Goal: Transaction & Acquisition: Obtain resource

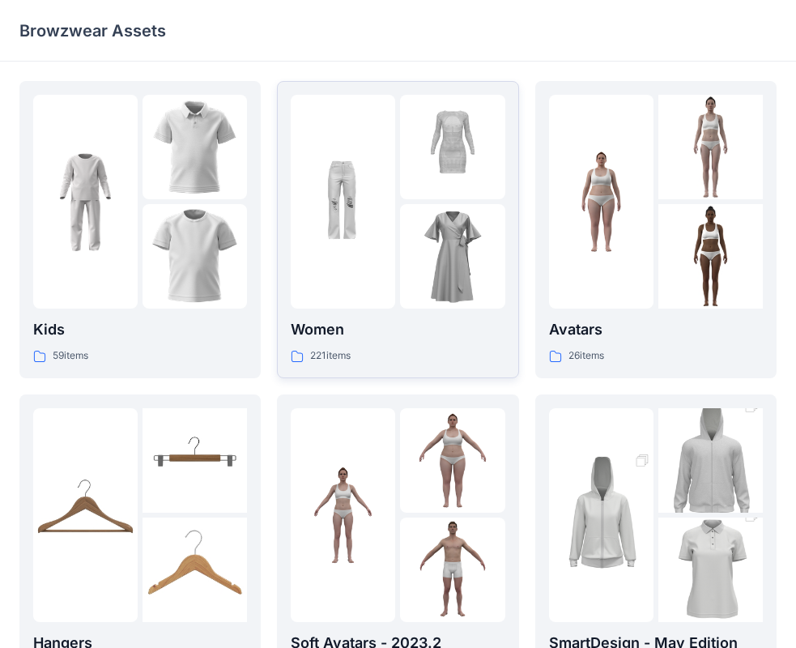
click at [429, 228] on img at bounding box center [452, 256] width 104 height 104
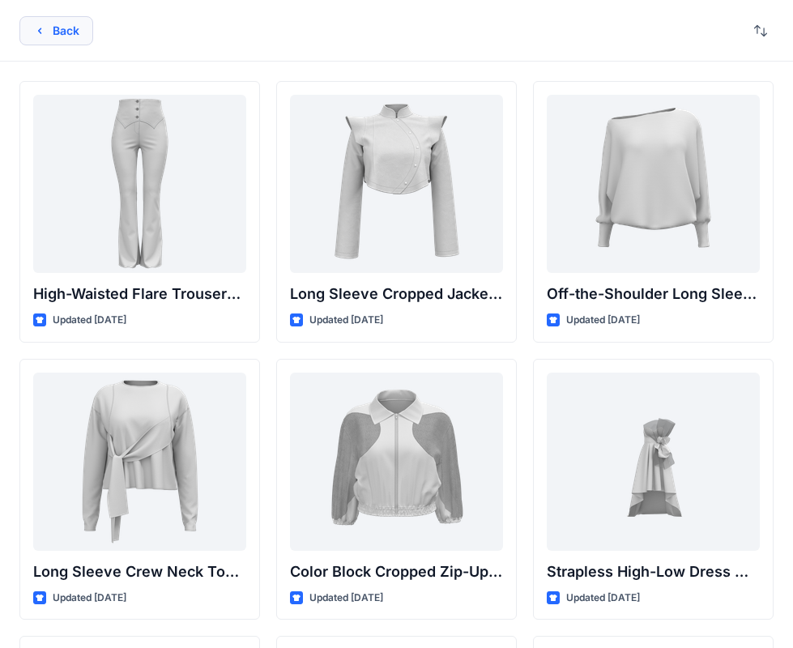
click at [41, 25] on icon "button" at bounding box center [39, 30] width 13 height 13
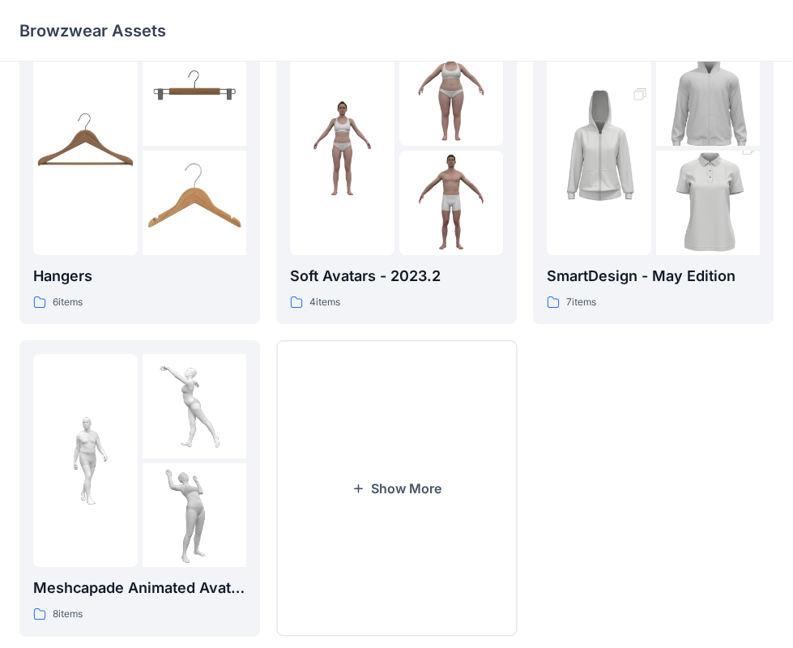
scroll to position [399, 0]
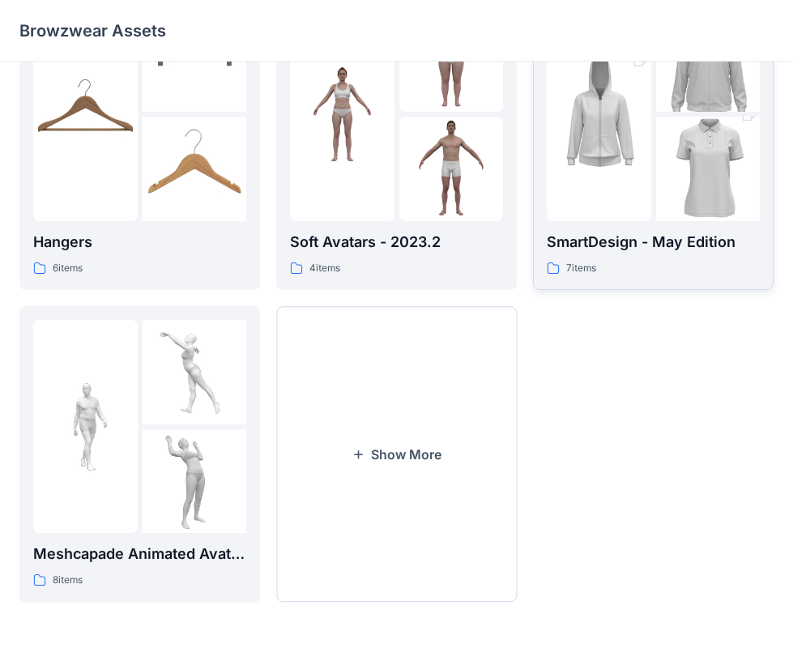
click at [627, 168] on img at bounding box center [599, 114] width 104 height 156
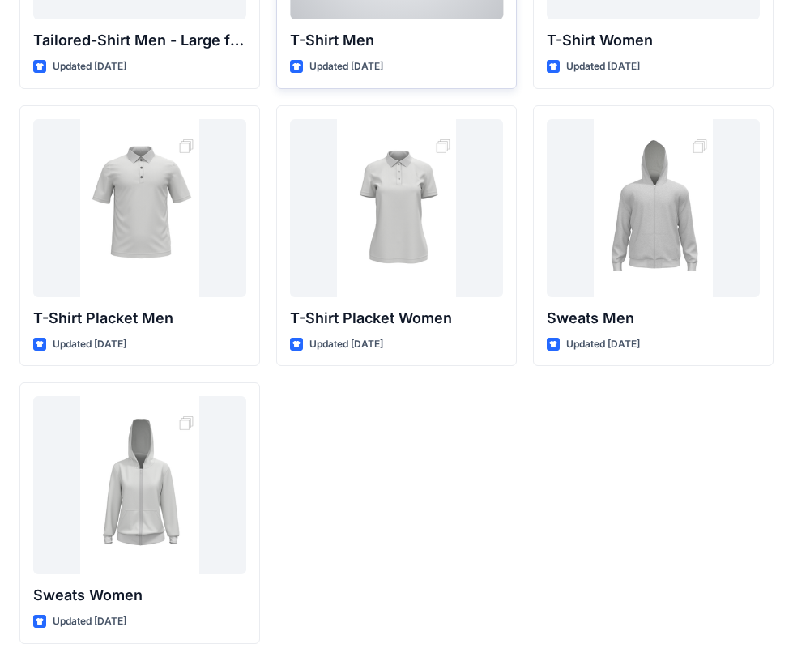
scroll to position [269, 0]
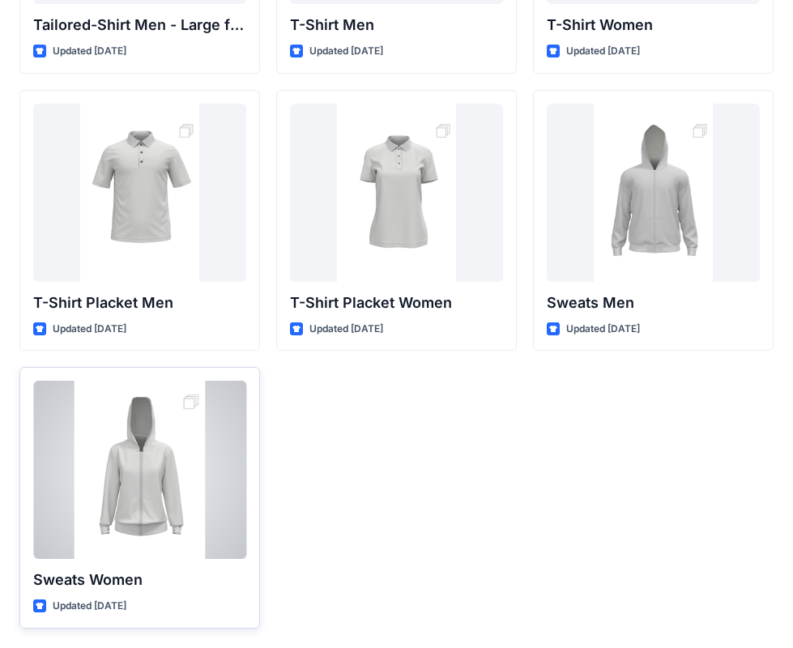
click at [154, 465] on div at bounding box center [139, 470] width 213 height 178
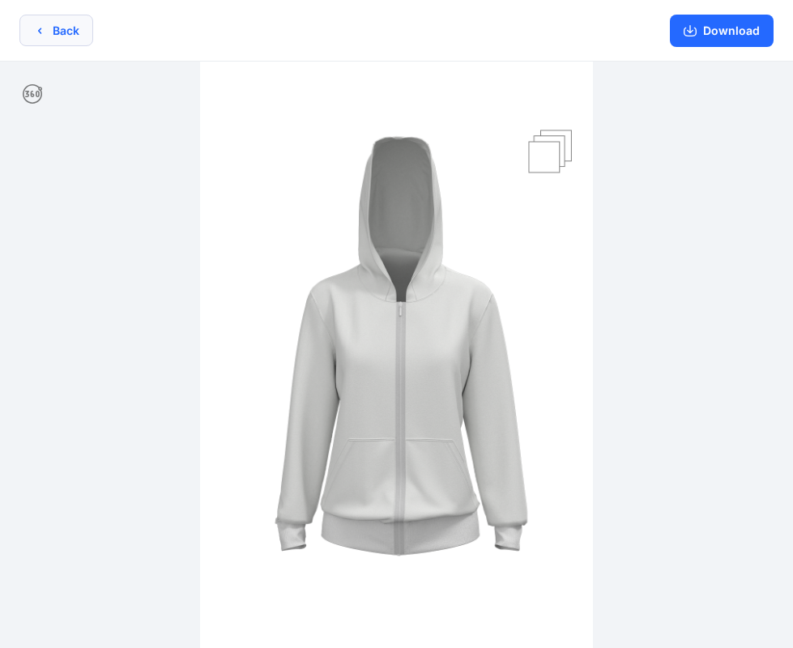
click at [36, 26] on icon "button" at bounding box center [39, 30] width 13 height 13
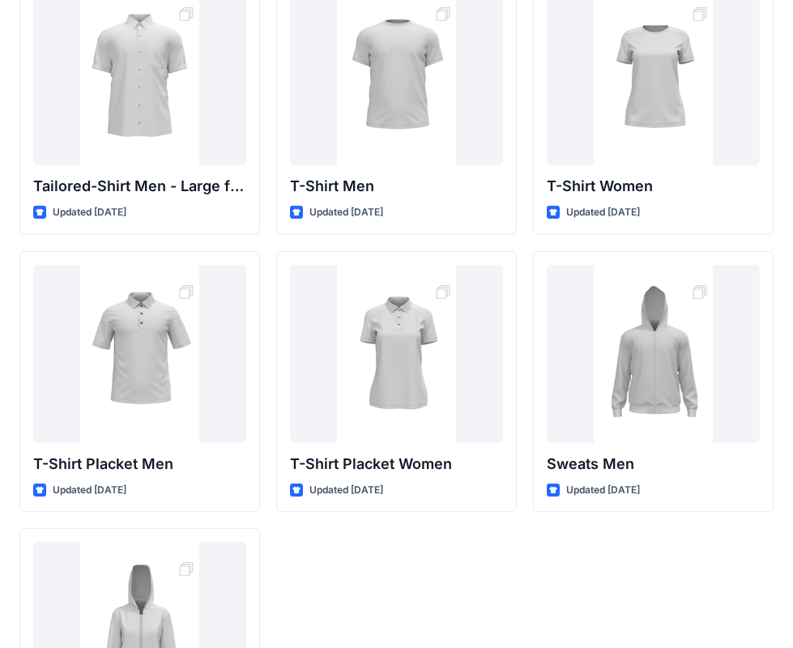
scroll to position [107, 0]
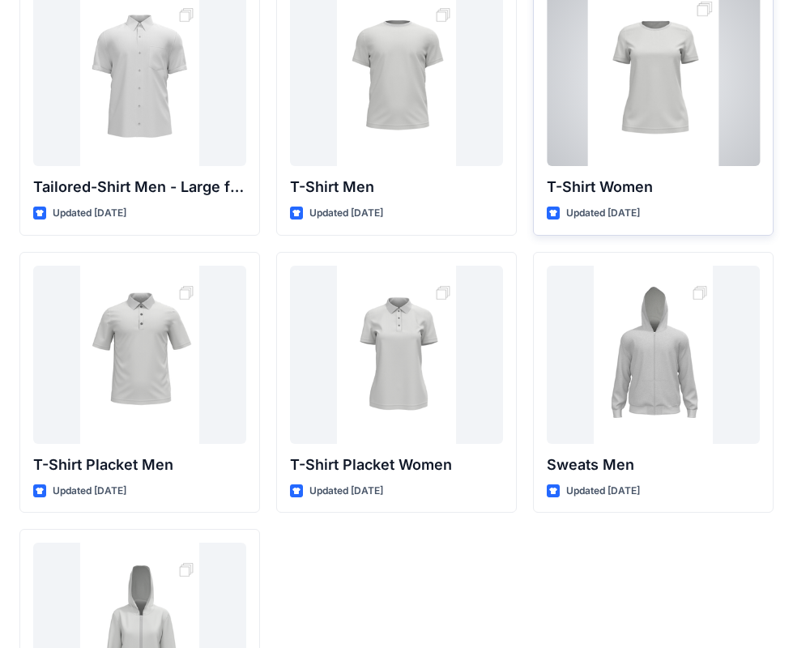
click at [628, 108] on div at bounding box center [653, 77] width 213 height 178
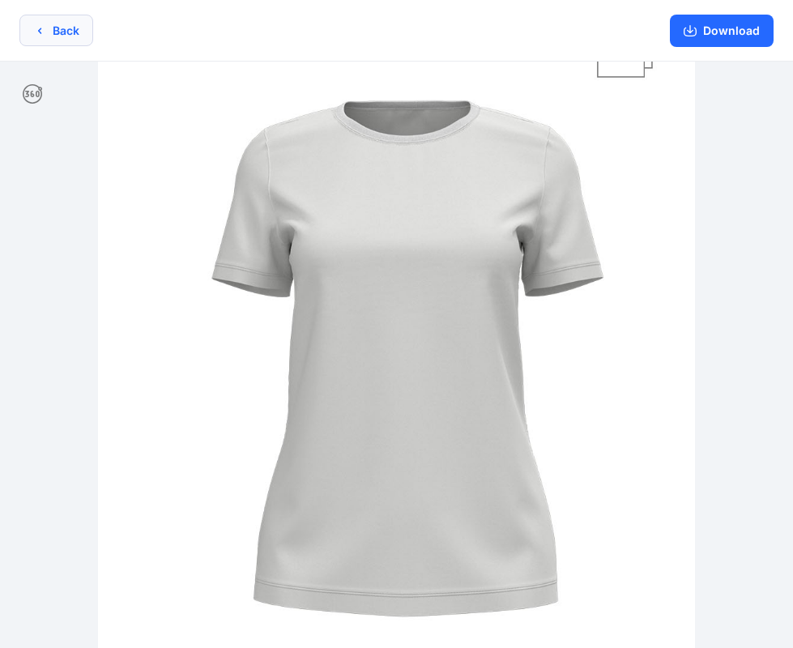
click at [67, 36] on button "Back" at bounding box center [56, 31] width 74 height 32
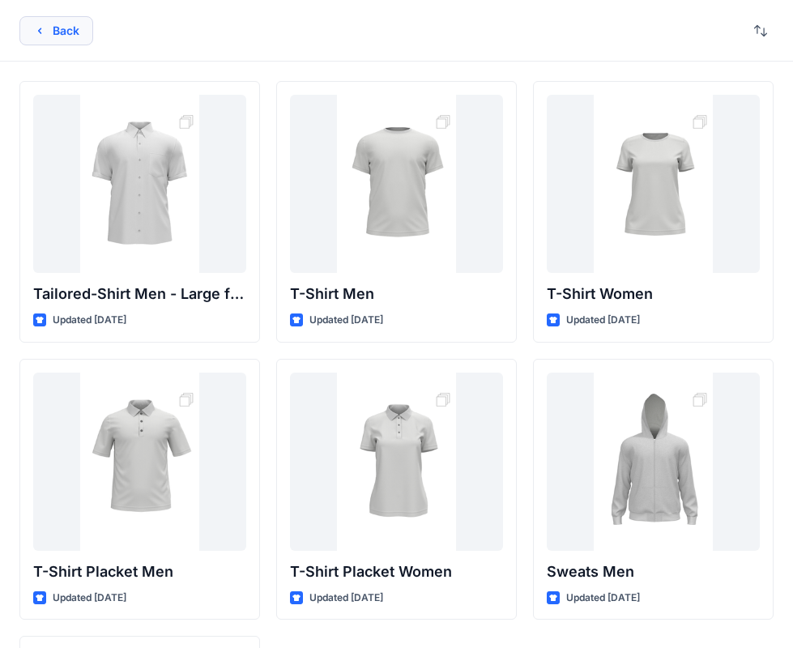
click at [69, 28] on button "Back" at bounding box center [56, 30] width 74 height 29
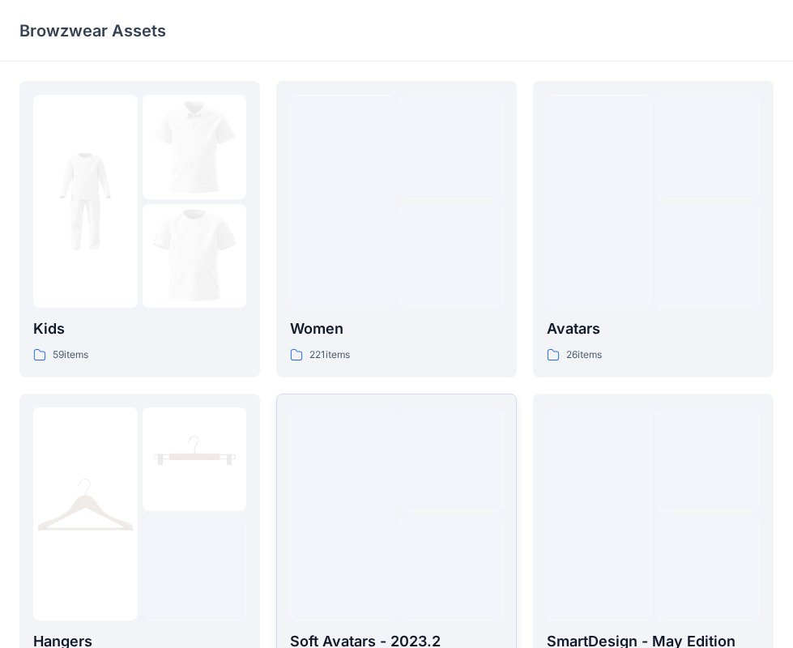
scroll to position [399, 0]
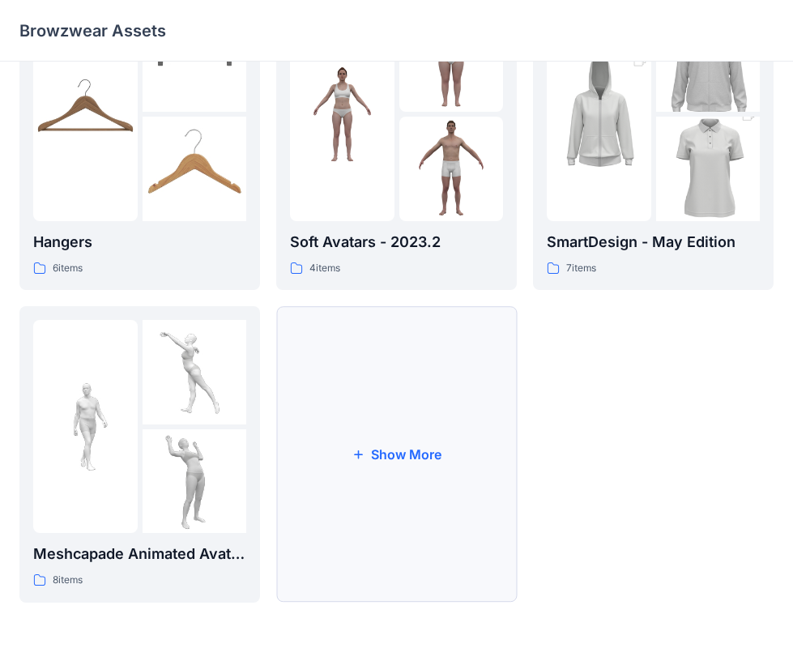
click at [394, 454] on button "Show More" at bounding box center [396, 454] width 241 height 296
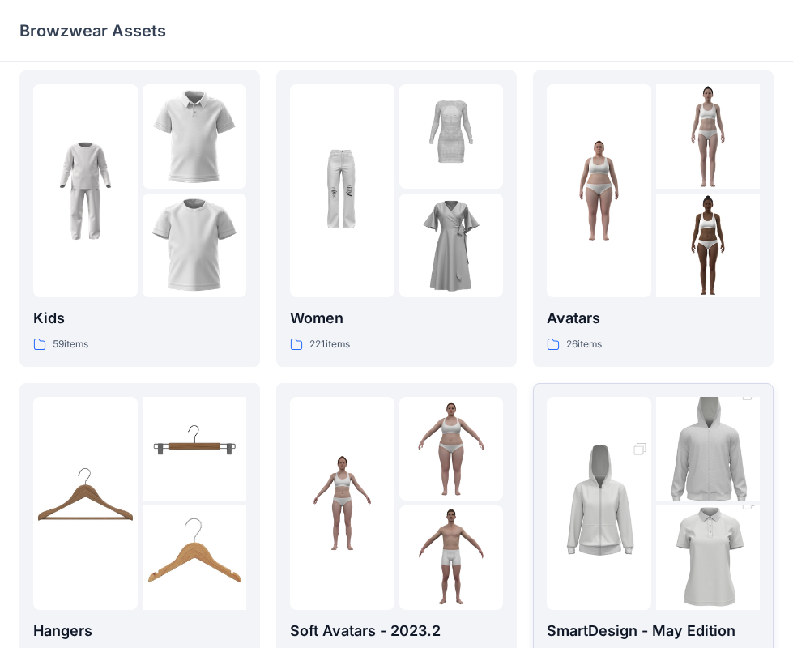
scroll to position [0, 0]
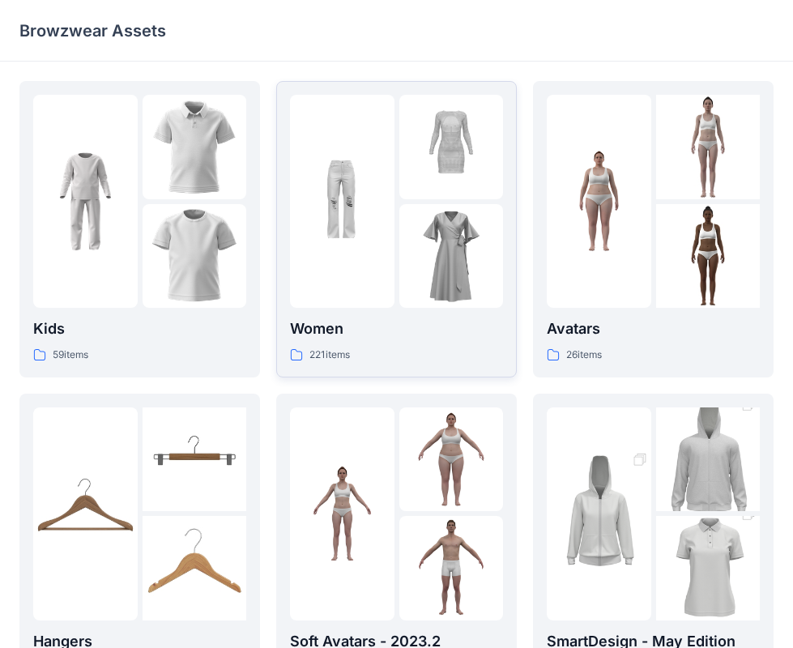
click at [342, 344] on div "Women 221 items" at bounding box center [396, 341] width 213 height 46
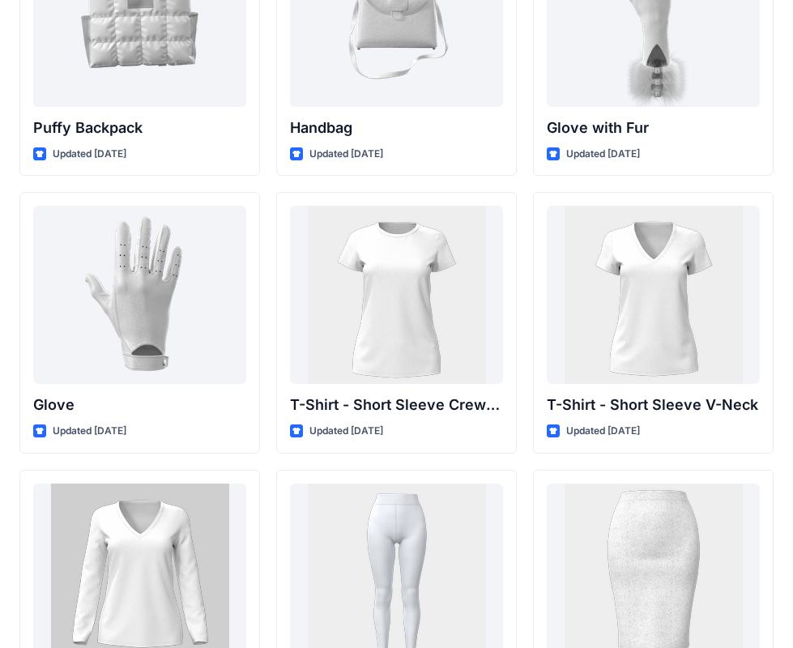
scroll to position [12812, 0]
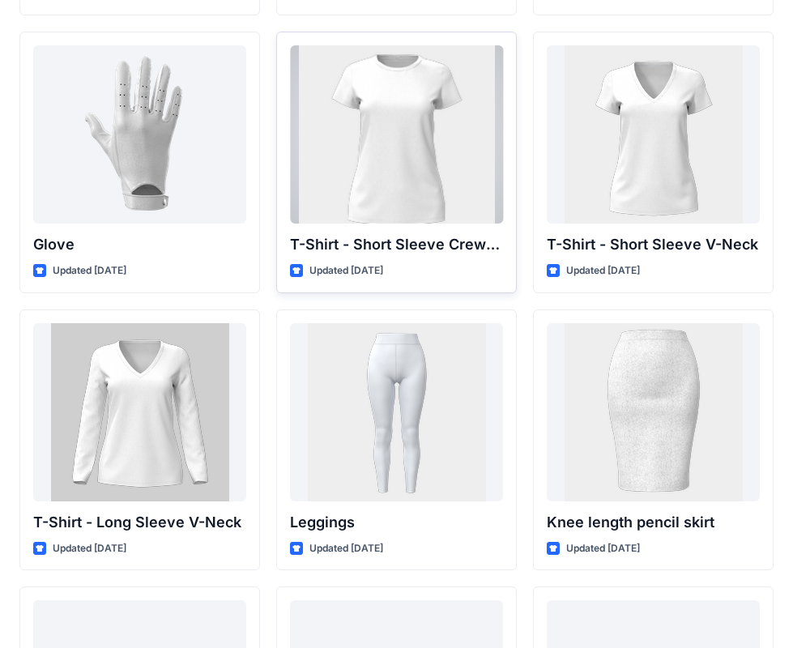
click at [441, 166] on div at bounding box center [396, 134] width 213 height 178
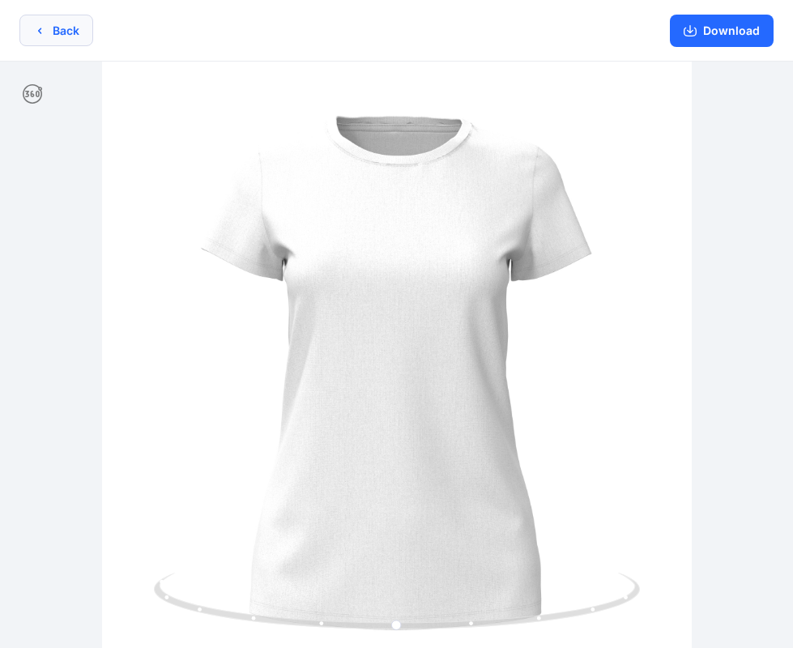
click at [36, 22] on button "Back" at bounding box center [56, 31] width 74 height 32
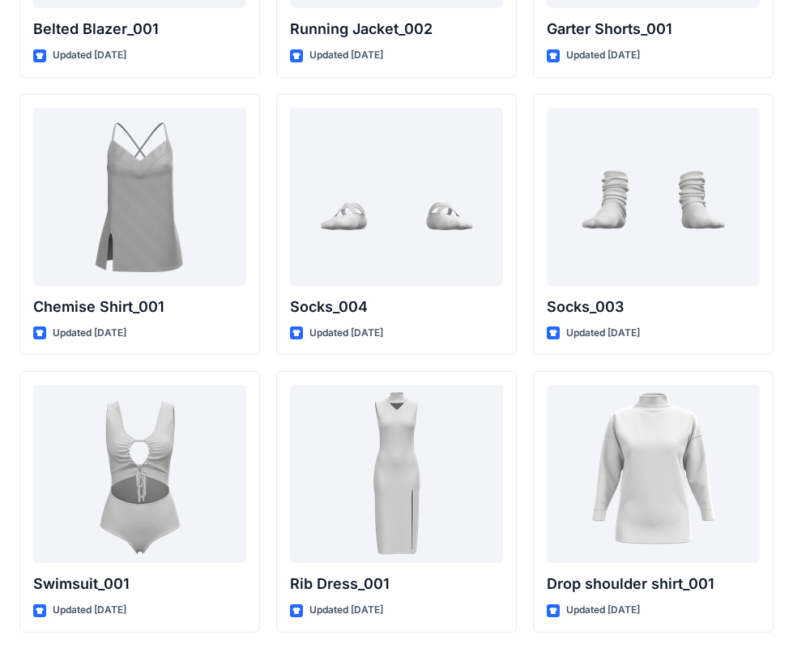
scroll to position [19968, 0]
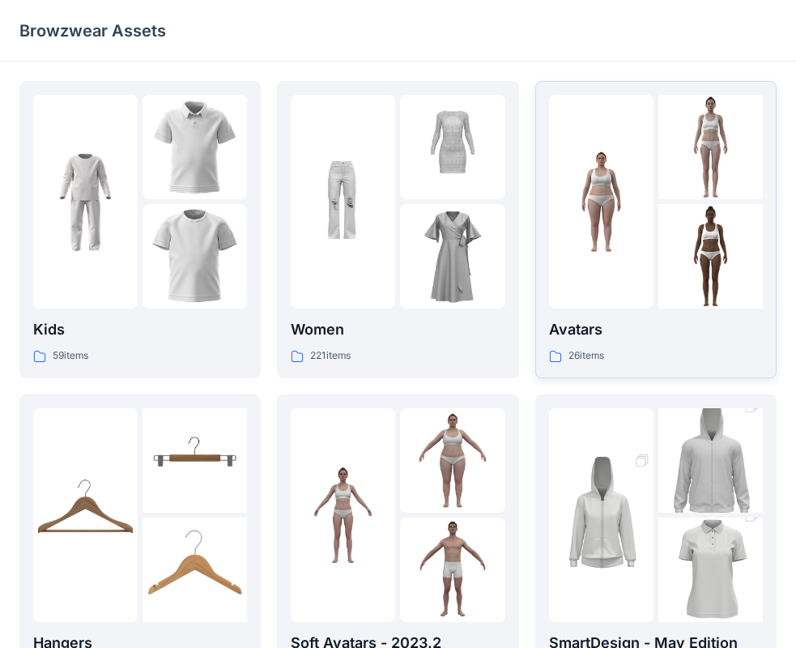
click at [628, 251] on img at bounding box center [601, 202] width 104 height 104
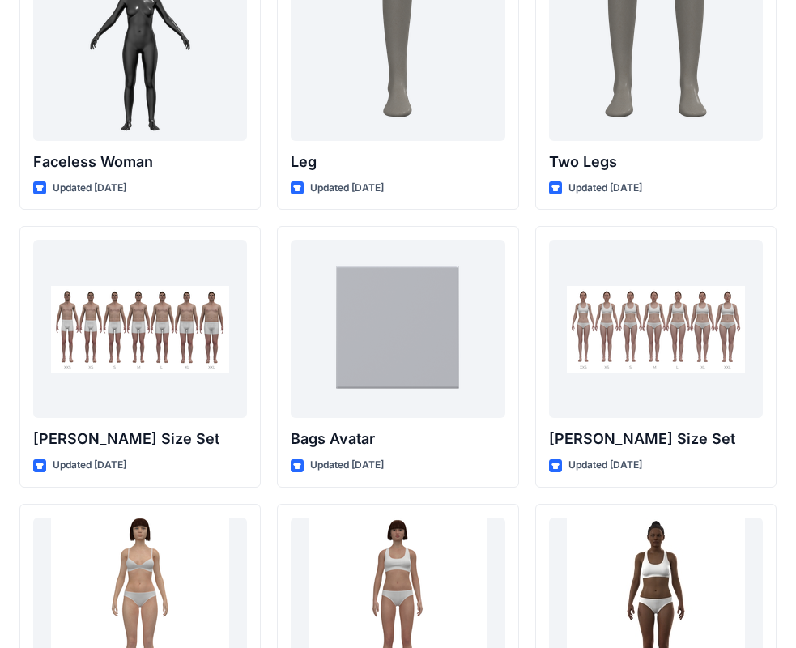
scroll to position [1576, 0]
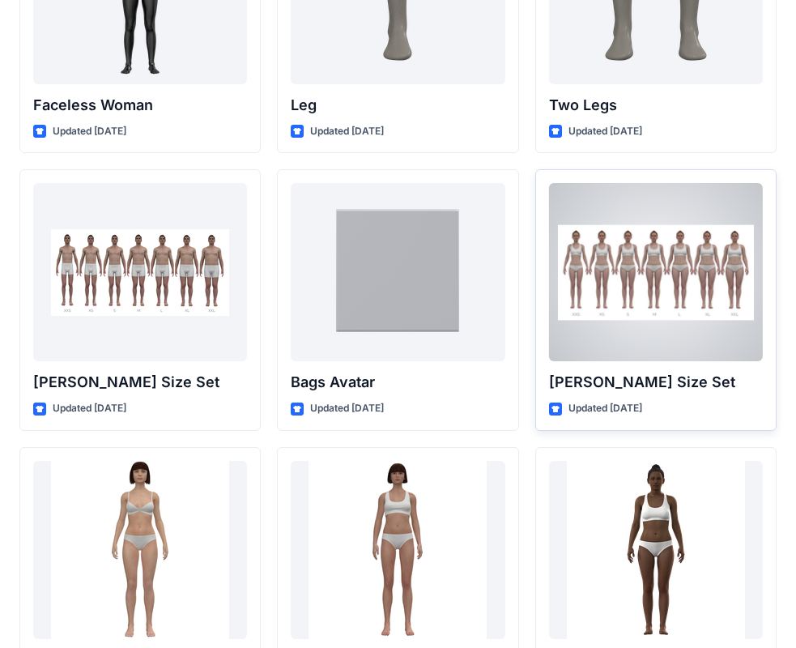
click at [650, 268] on div at bounding box center [656, 272] width 214 height 178
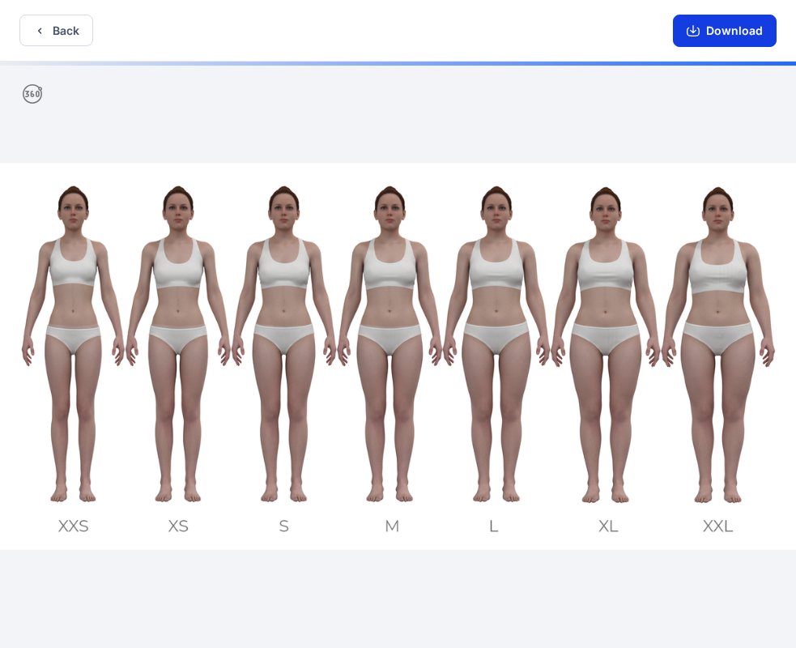
click at [731, 29] on button "Download" at bounding box center [725, 31] width 104 height 32
